Goal: Task Accomplishment & Management: Use online tool/utility

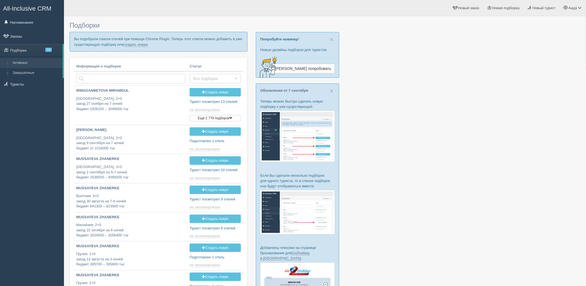
click at [132, 41] on p "Вы подобрали список отелей при помощи Chrome Plugin. Теперь этот список можно д…" at bounding box center [159, 41] width 178 height 19
click at [137, 45] on link "создать новую" at bounding box center [136, 44] width 24 height 4
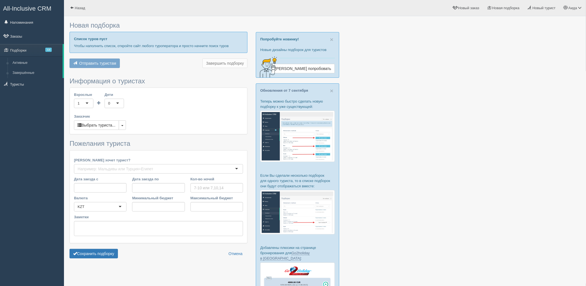
type input "7-8"
type input "615000"
type input "976400"
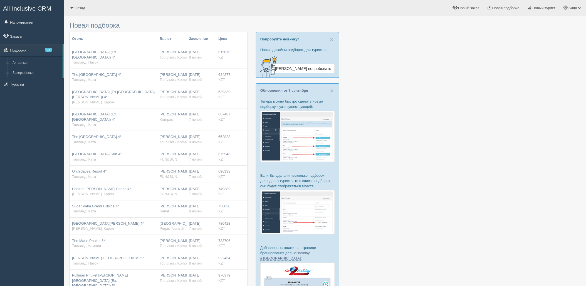
scroll to position [207, 0]
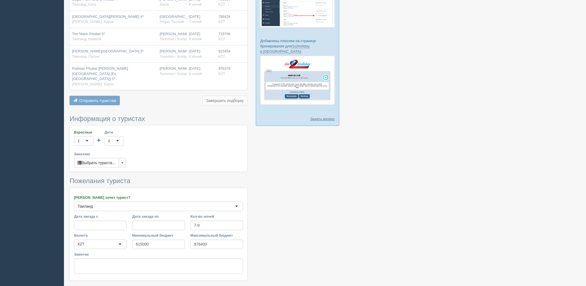
click at [91, 285] on button "Сохранить подборку" at bounding box center [94, 290] width 48 height 9
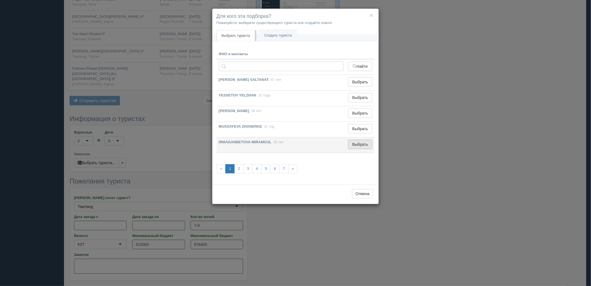
click at [361, 142] on button "Выбрать" at bounding box center [360, 143] width 24 height 9
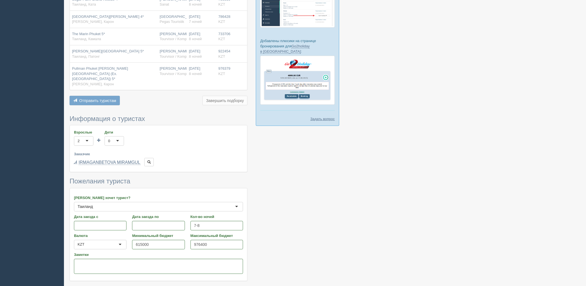
click at [118, 285] on button "Сохранить подборку" at bounding box center [94, 290] width 48 height 9
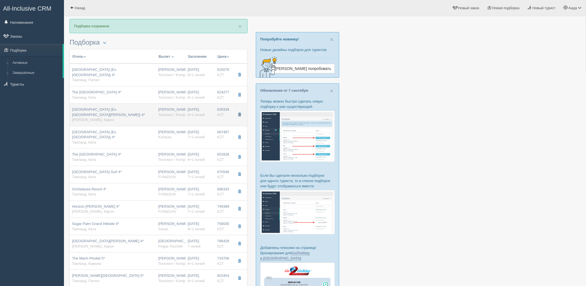
click at [238, 112] on button "button" at bounding box center [239, 114] width 9 height 8
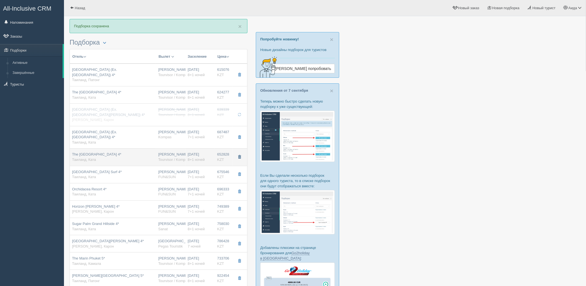
click at [238, 153] on button "button" at bounding box center [239, 157] width 9 height 8
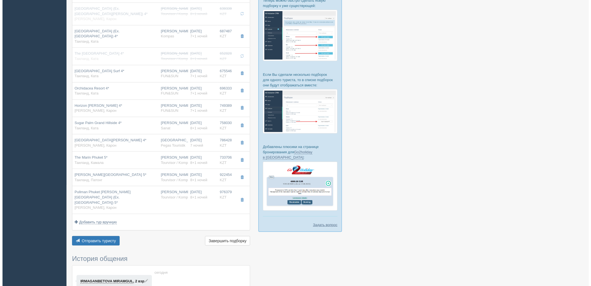
scroll to position [116, 0]
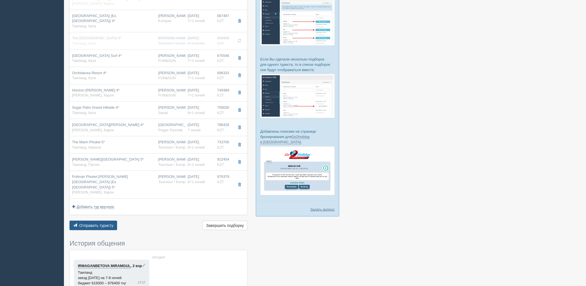
click at [95, 223] on span "Отправить туристу" at bounding box center [96, 225] width 34 height 4
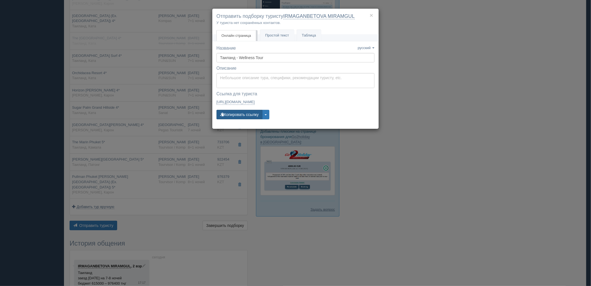
click at [254, 118] on button "Копировать ссылку" at bounding box center [240, 114] width 46 height 9
